Goal: Check status: Check status

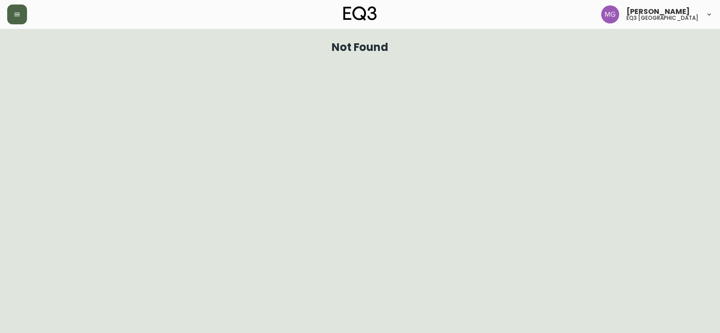
click at [18, 13] on icon "button" at bounding box center [16, 14] width 7 height 7
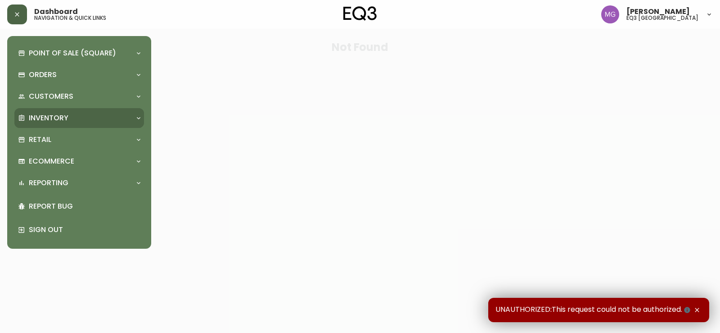
drag, startPoint x: 45, startPoint y: 116, endPoint x: 51, endPoint y: 140, distance: 25.2
click at [45, 116] on p "Inventory" at bounding box center [49, 118] width 40 height 10
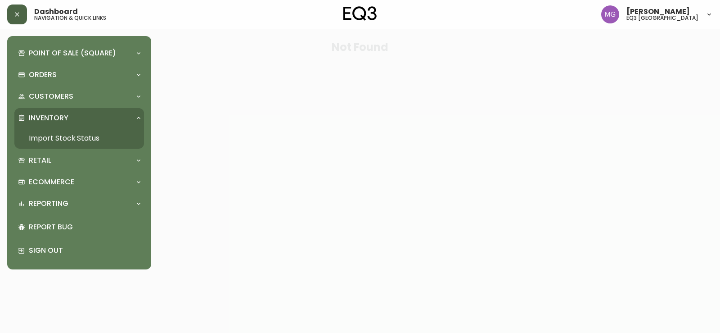
click at [52, 141] on link "Import Stock Status" at bounding box center [79, 138] width 130 height 21
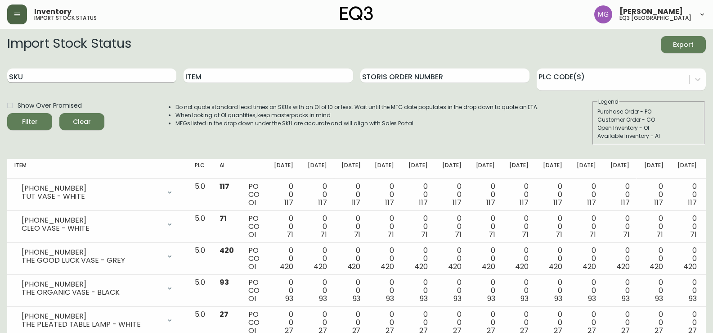
click at [122, 81] on input "SKU" at bounding box center [91, 75] width 169 height 14
click at [199, 81] on input "Item" at bounding box center [268, 75] width 169 height 14
type input "mirage"
click at [7, 113] on button "Filter" at bounding box center [29, 121] width 45 height 17
